Goal: Task Accomplishment & Management: Manage account settings

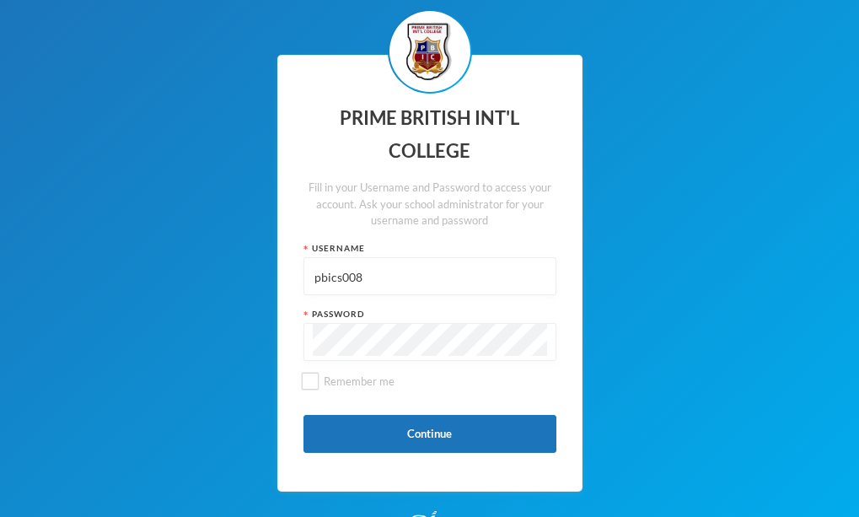
click at [361, 282] on input "pbics008" at bounding box center [430, 277] width 234 height 38
type input "pbics018"
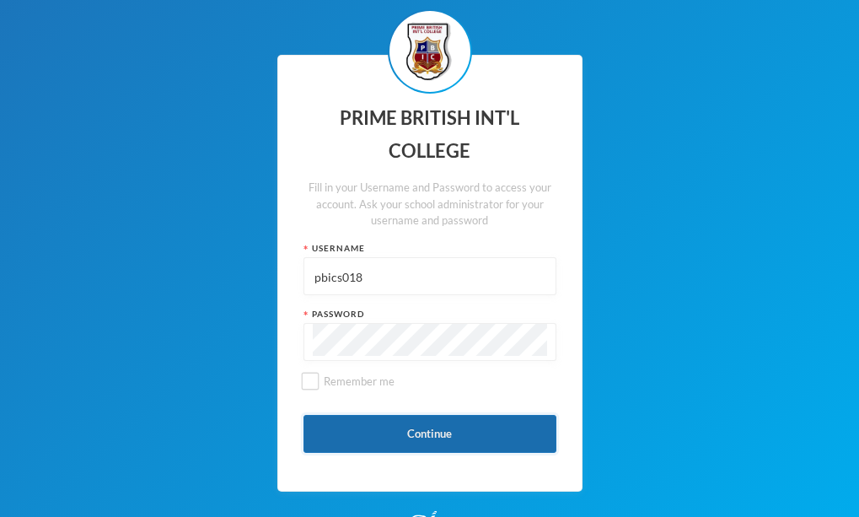
click at [413, 433] on button "Continue" at bounding box center [430, 434] width 253 height 38
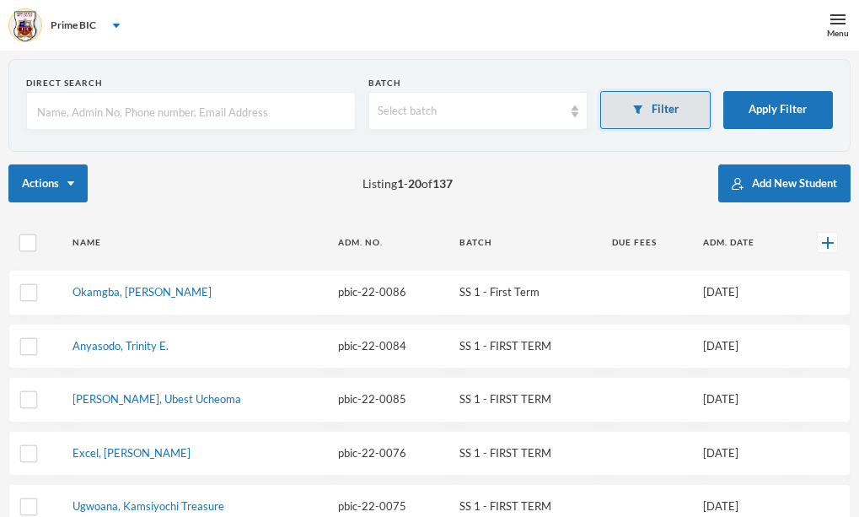
click at [648, 111] on button "Filter" at bounding box center [655, 110] width 110 height 38
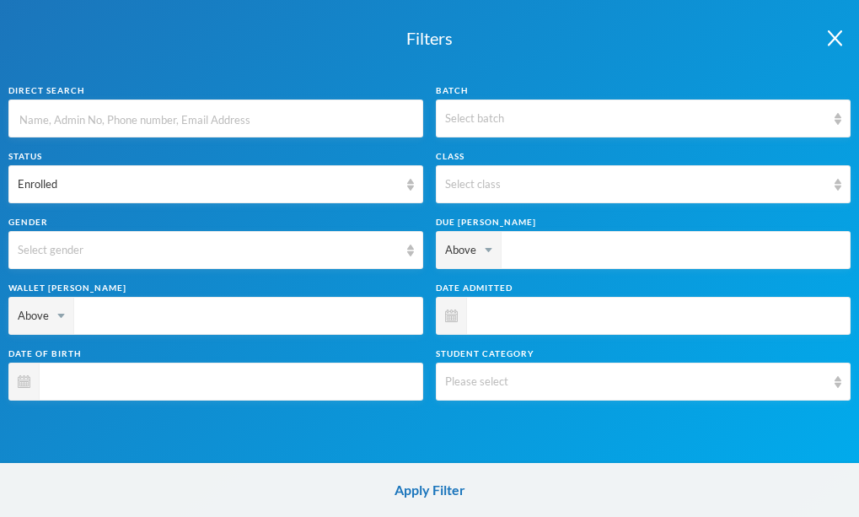
click at [297, 121] on input "text" at bounding box center [216, 119] width 396 height 38
type input "o"
type input "ok"
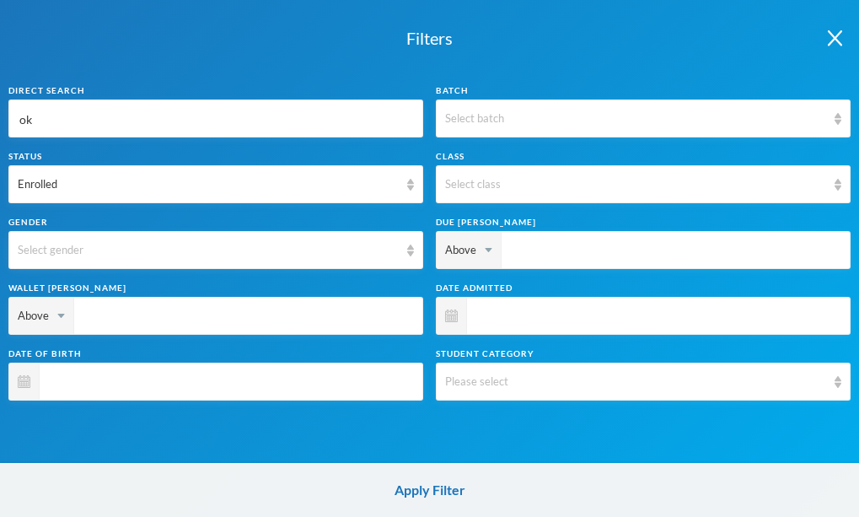
type input "oke"
type input "oker"
type input "[PERSON_NAME]"
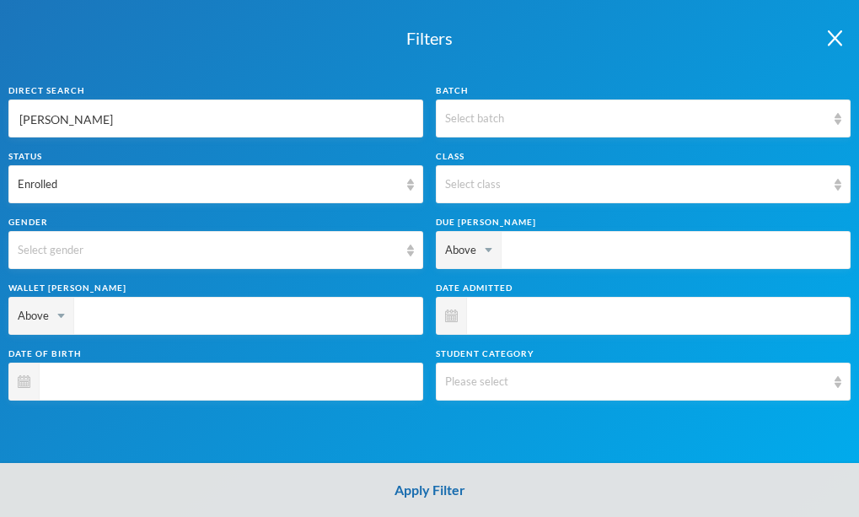
type input "[PERSON_NAME]"
click at [420, 490] on button "Apply Filter" at bounding box center [429, 490] width 859 height 54
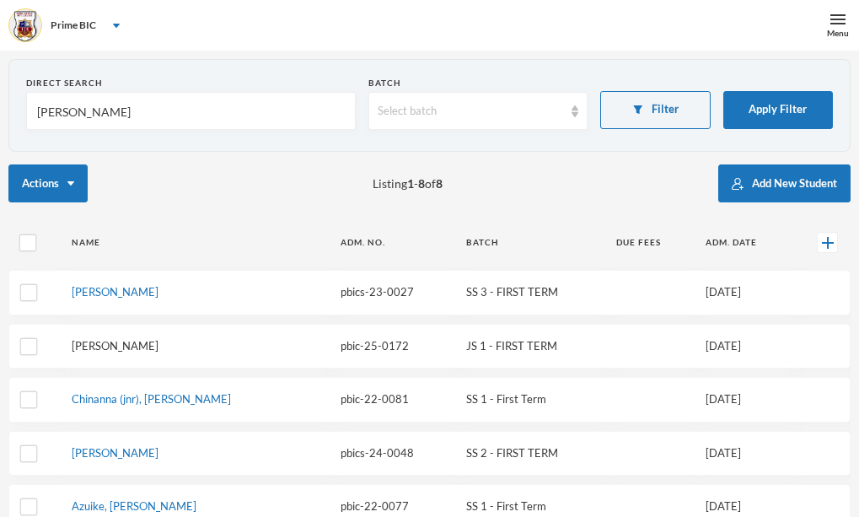
click at [132, 348] on link "[PERSON_NAME]" at bounding box center [115, 345] width 87 height 13
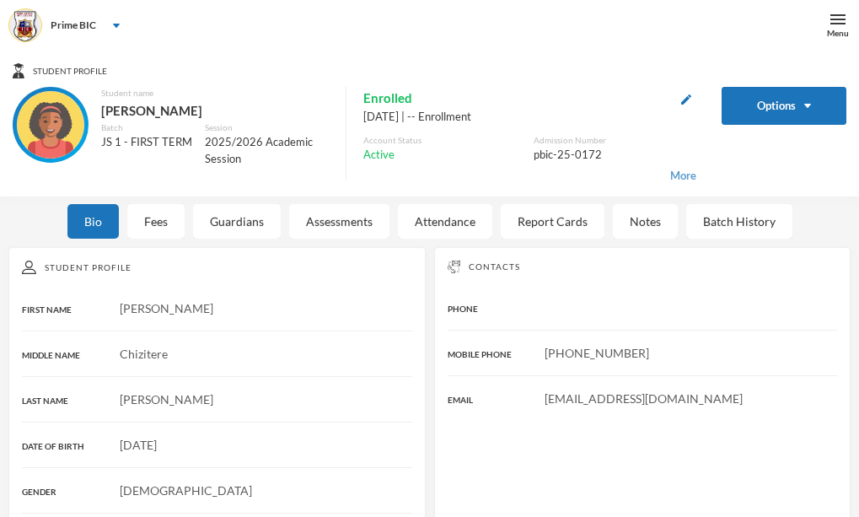
click at [695, 175] on span "More" at bounding box center [683, 176] width 26 height 17
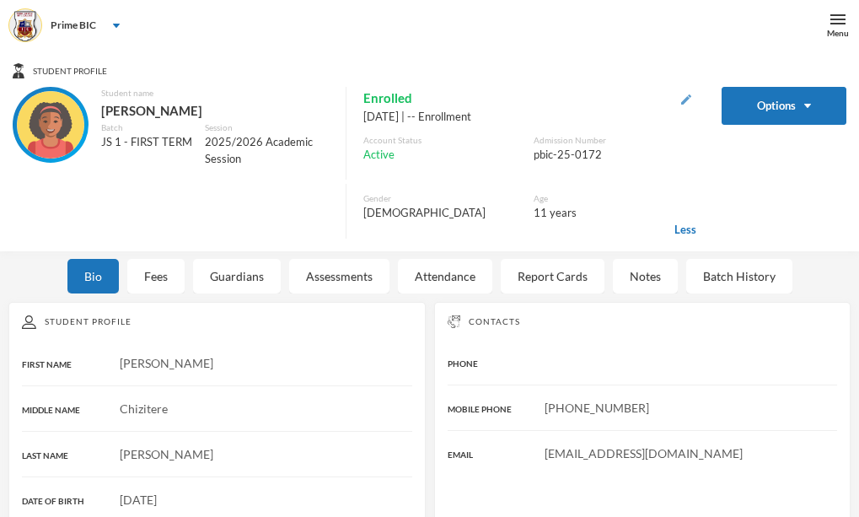
click at [690, 97] on img "button" at bounding box center [686, 99] width 10 height 10
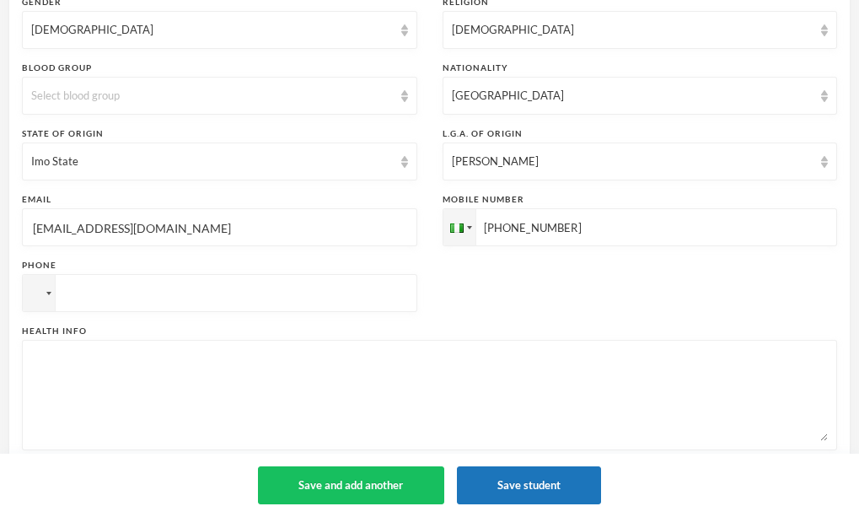
scroll to position [517, 0]
